Goal: Task Accomplishment & Management: Use online tool/utility

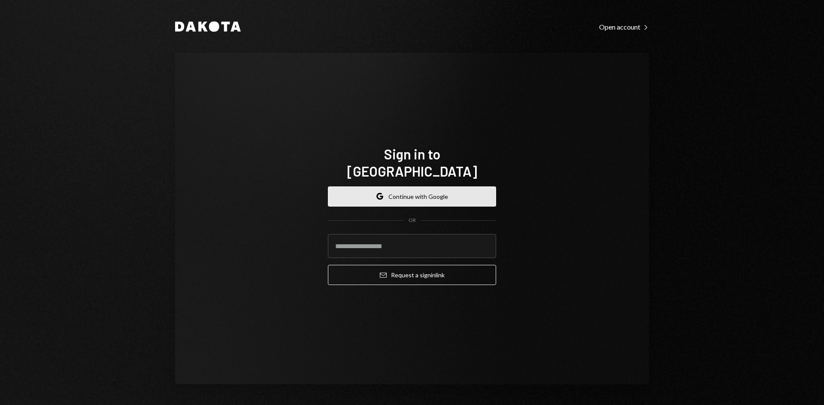
click at [362, 187] on button "Google Continue with Google" at bounding box center [412, 197] width 168 height 20
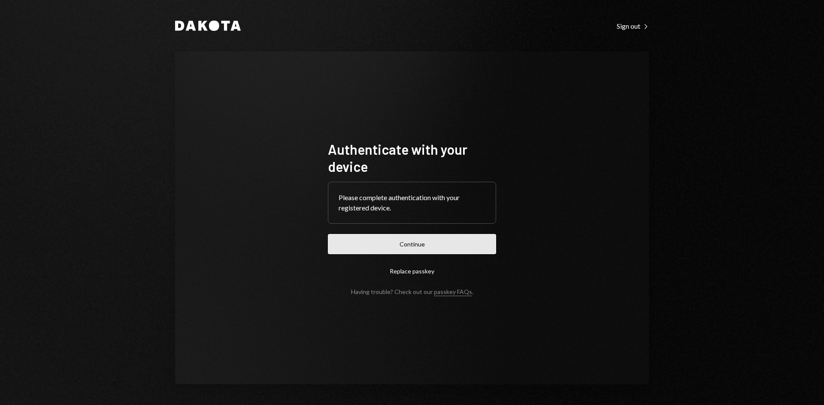
click at [390, 254] on button "Continue" at bounding box center [412, 244] width 168 height 20
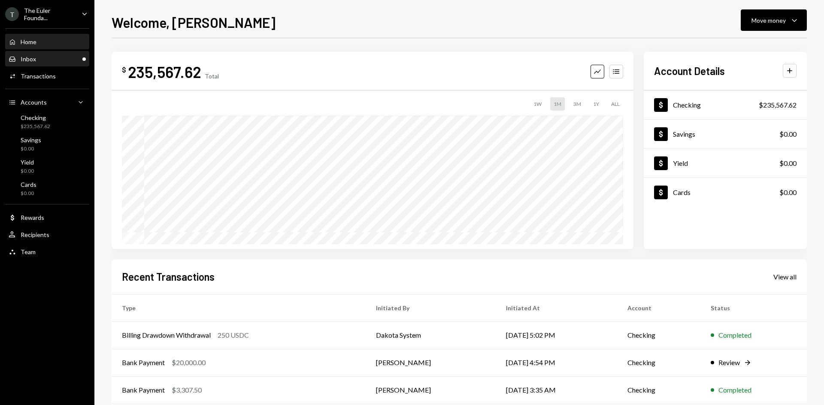
click at [67, 56] on div "Inbox Inbox" at bounding box center [47, 59] width 77 height 8
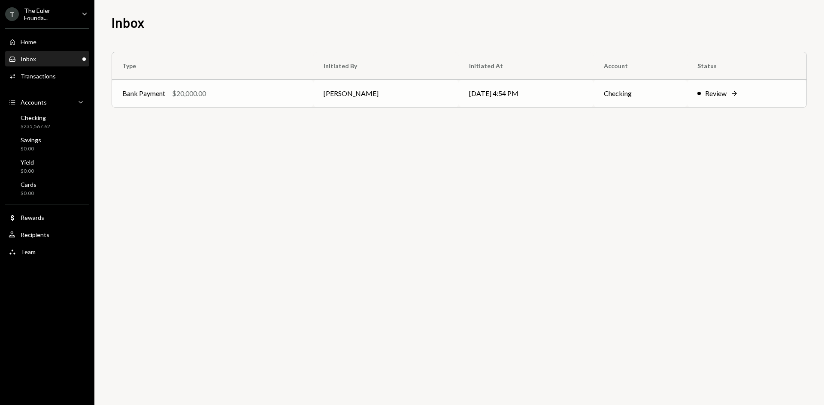
click at [234, 99] on td "Bank Payment $20,000.00" at bounding box center [212, 93] width 201 height 27
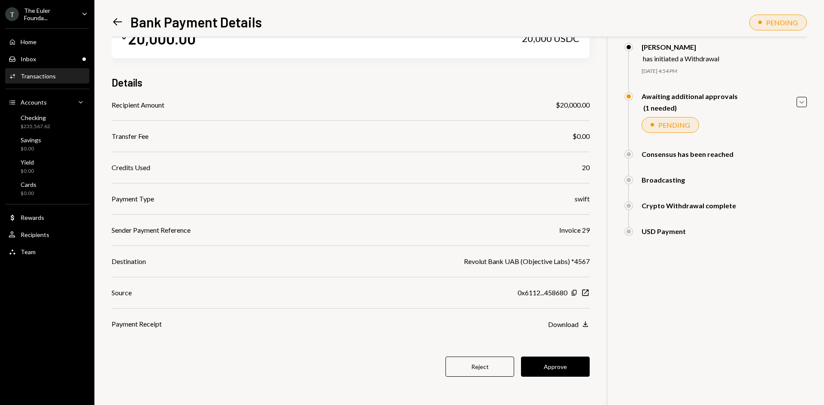
scroll to position [36, 0]
click at [556, 374] on button "Approve" at bounding box center [555, 367] width 69 height 20
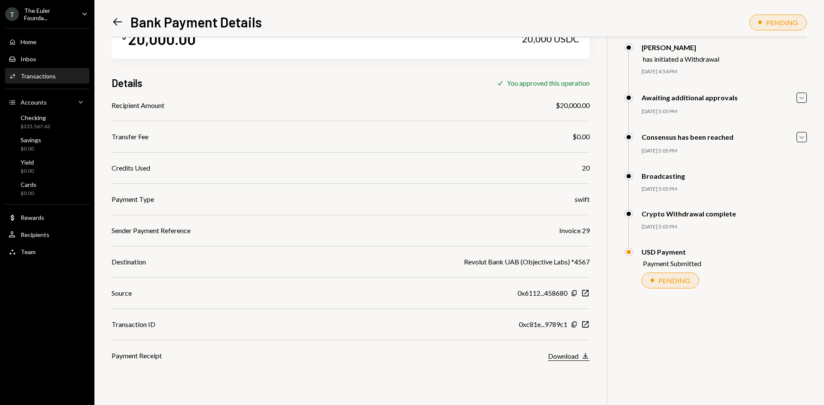
click at [586, 361] on button "Download Download" at bounding box center [569, 356] width 42 height 9
